Goal: Register for event/course

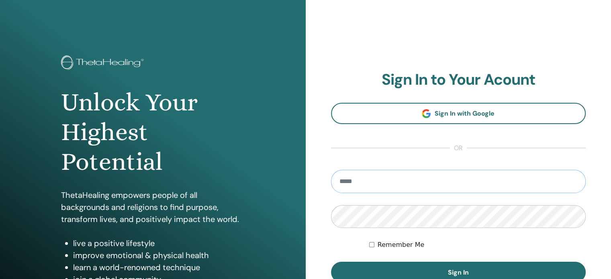
type input "**********"
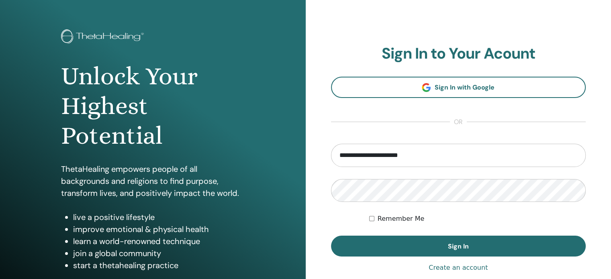
scroll to position [40, 0]
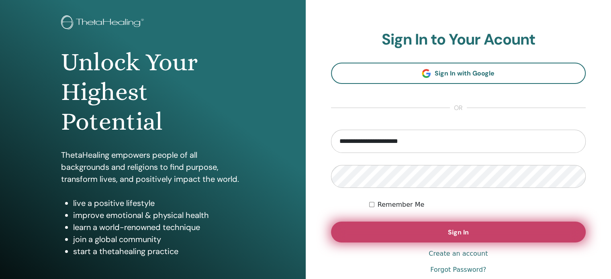
click at [407, 229] on button "Sign In" at bounding box center [458, 232] width 255 height 21
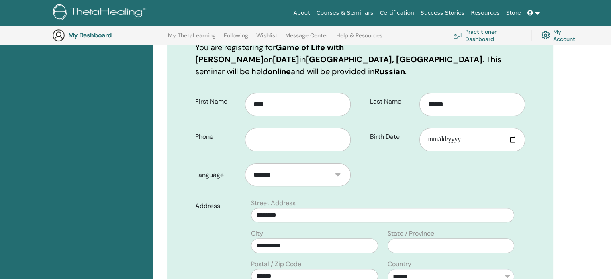
scroll to position [220, 0]
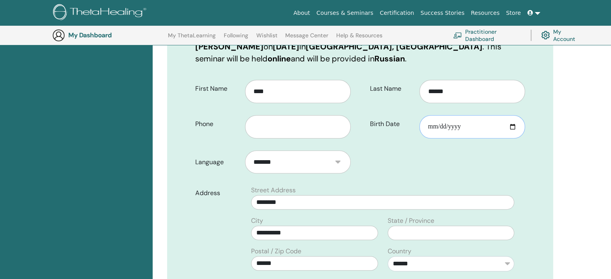
click at [475, 122] on input "Birth Date" at bounding box center [473, 126] width 106 height 23
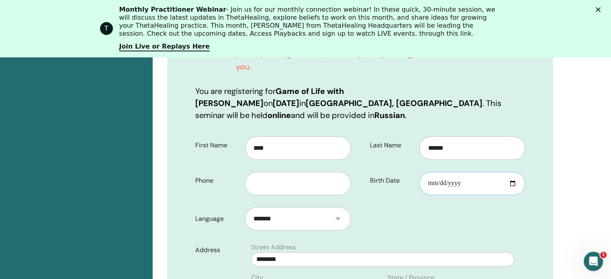
scroll to position [0, 0]
type input "**********"
click at [301, 172] on input "text" at bounding box center [298, 183] width 106 height 23
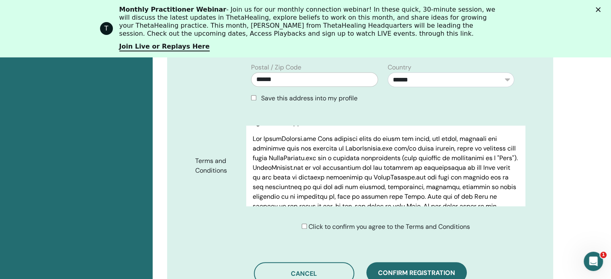
scroll to position [80, 0]
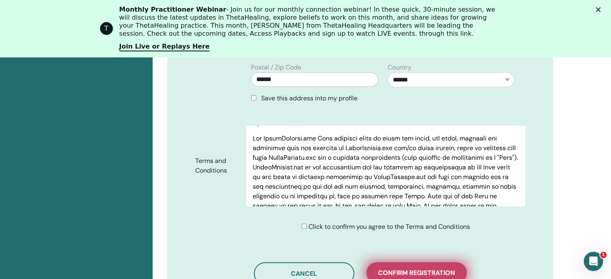
type input "**********"
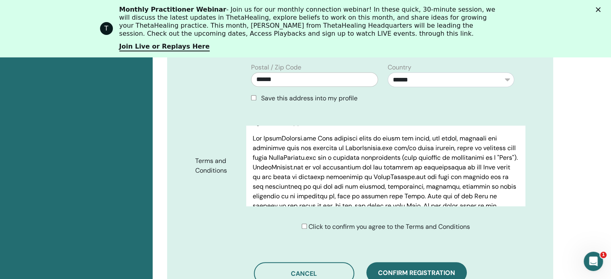
drag, startPoint x: 395, startPoint y: 255, endPoint x: 392, endPoint y: 251, distance: 5.4
click at [393, 262] on button "Confirm registration" at bounding box center [417, 272] width 100 height 21
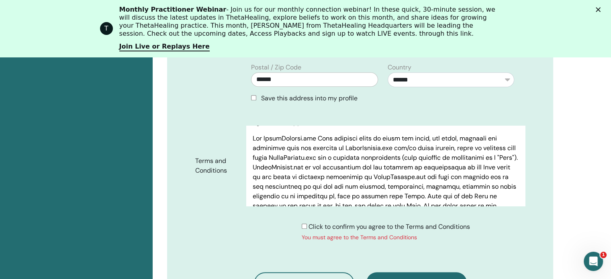
click at [348, 223] on span "Click to confirm you agree to the Terms and Conditions" at bounding box center [390, 227] width 162 height 8
click at [346, 223] on span "Click to confirm you agree to the Terms and Conditions" at bounding box center [390, 227] width 162 height 8
click at [422, 272] on button "Confirm registration" at bounding box center [417, 282] width 100 height 21
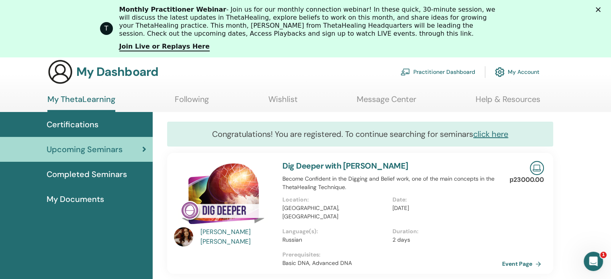
scroll to position [141, 0]
